Goal: Task Accomplishment & Management: Complete application form

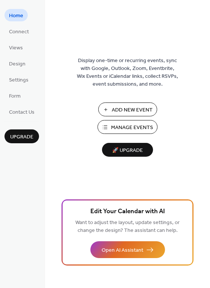
click at [115, 107] on span "Add New Event" at bounding box center [132, 110] width 41 height 8
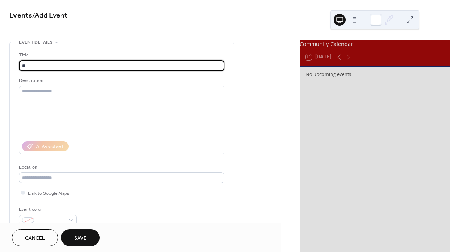
type input "*"
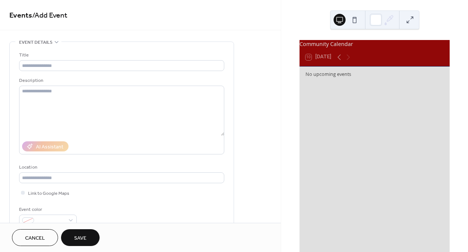
click at [32, 236] on span "Cancel" at bounding box center [35, 239] width 20 height 8
